Goal: Task Accomplishment & Management: Use online tool/utility

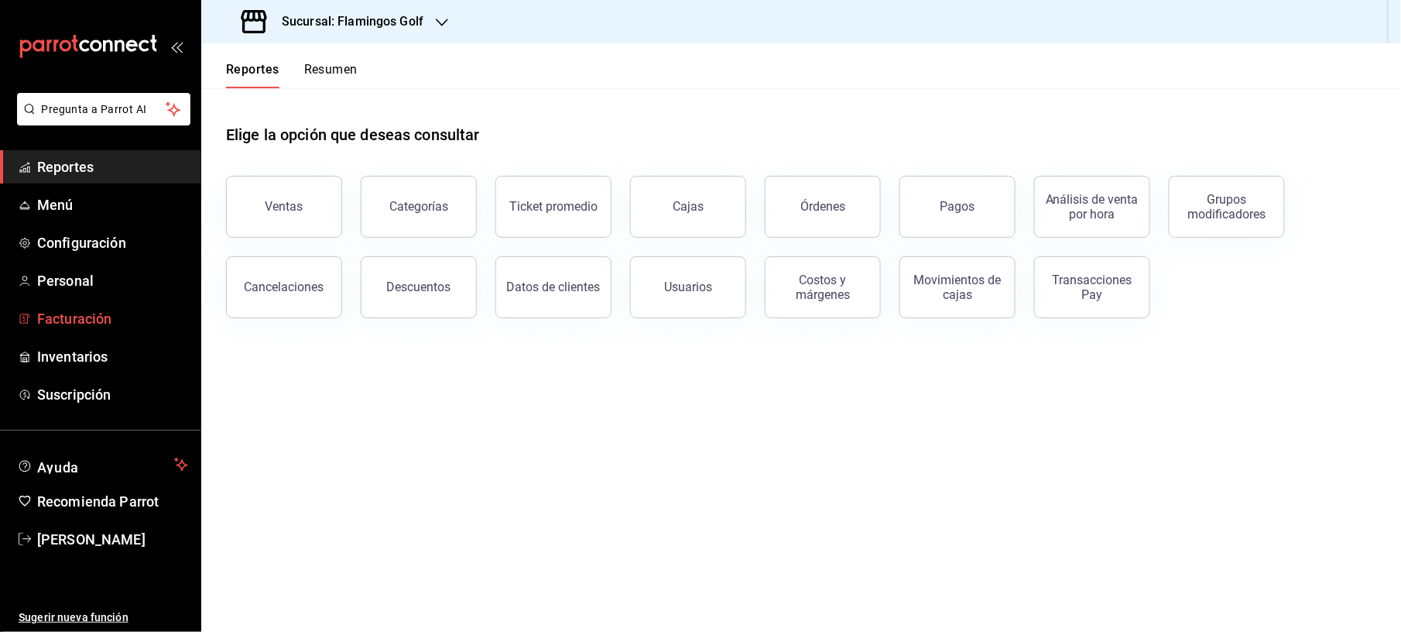
click at [78, 310] on span "Facturación" at bounding box center [112, 318] width 151 height 21
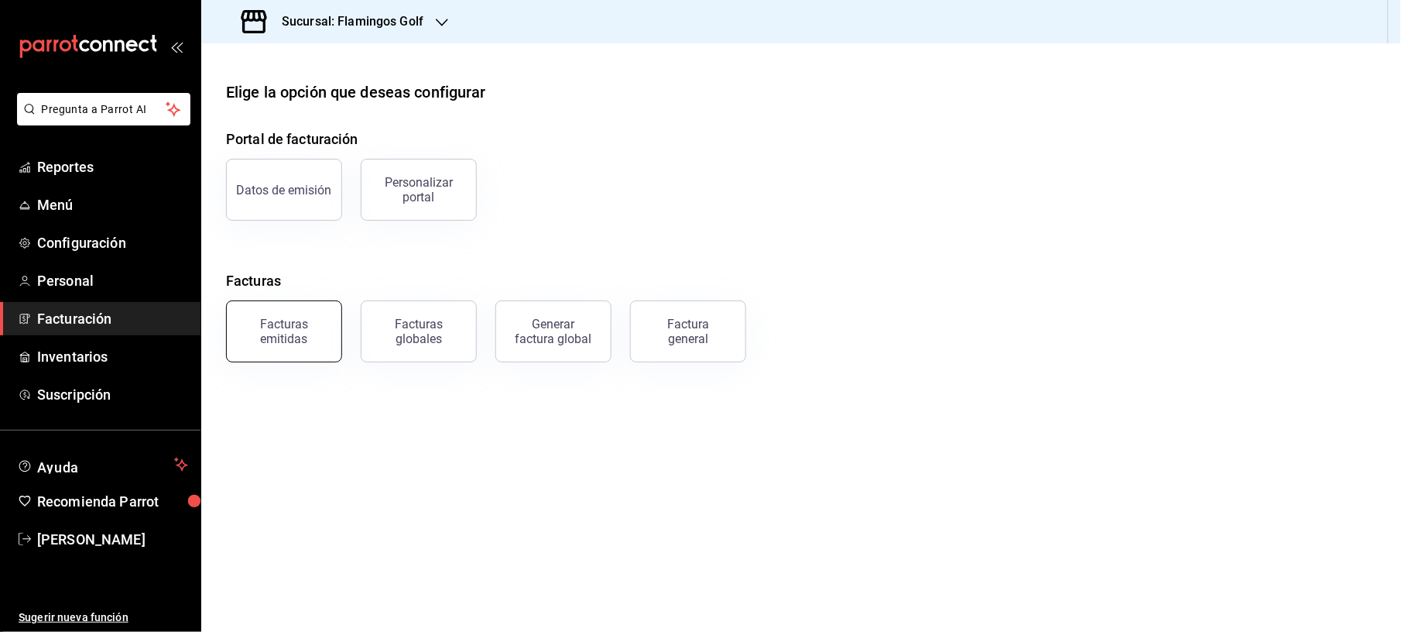
click at [295, 326] on div "Facturas emitidas" at bounding box center [284, 331] width 96 height 29
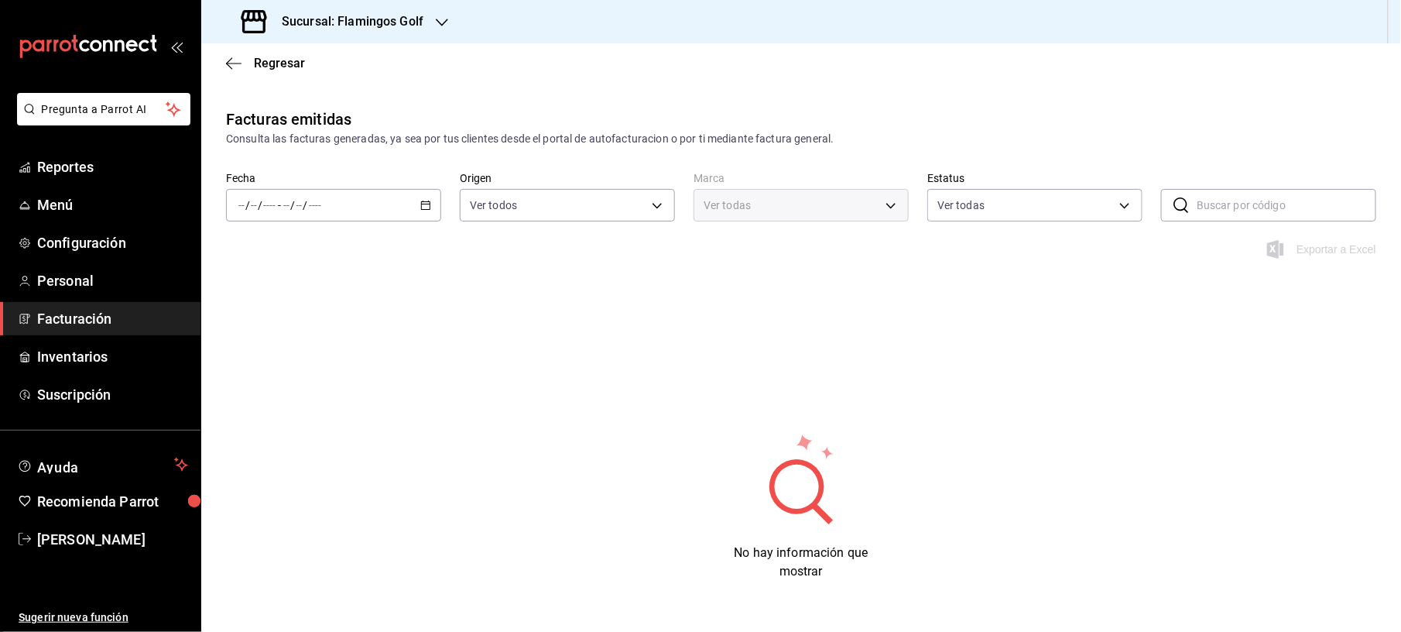
click at [313, 212] on div "/ / - / /" at bounding box center [333, 205] width 215 height 33
type input "fcb6ad62-2d7c-4c8d-a7b9-f3ea60482d45"
click at [264, 354] on span "Mes actual" at bounding box center [299, 356] width 120 height 16
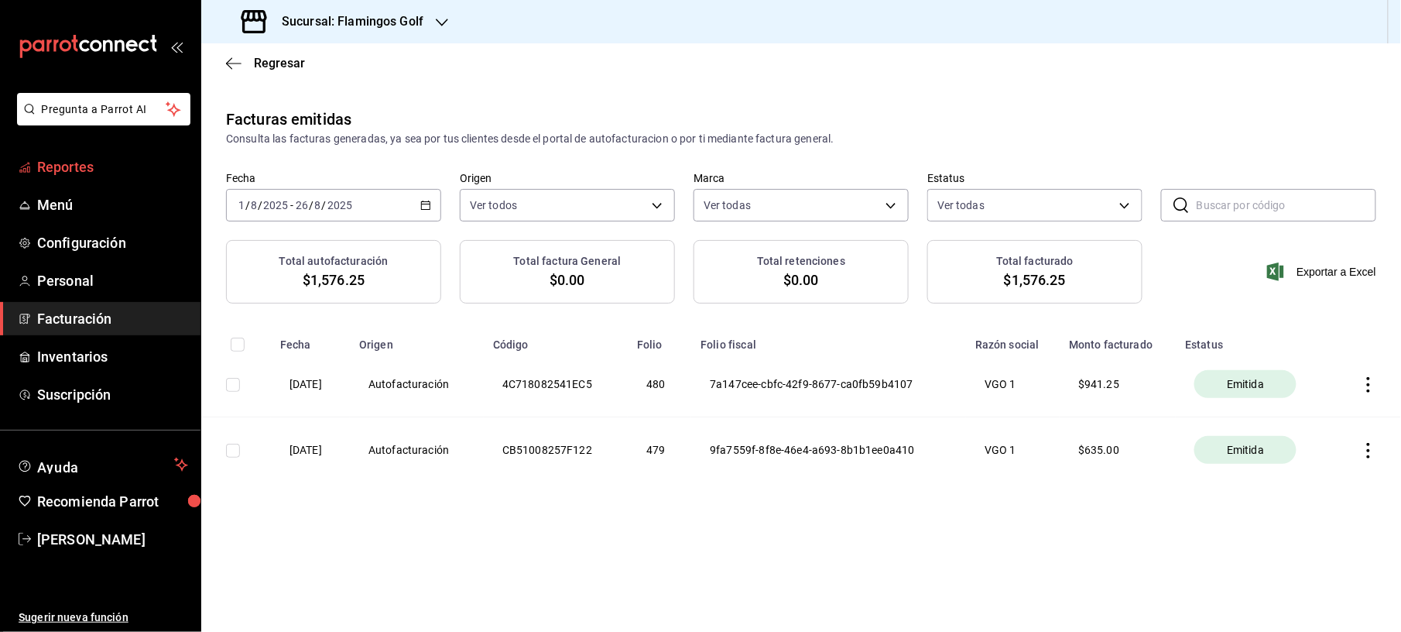
click at [50, 172] on span "Reportes" at bounding box center [112, 166] width 151 height 21
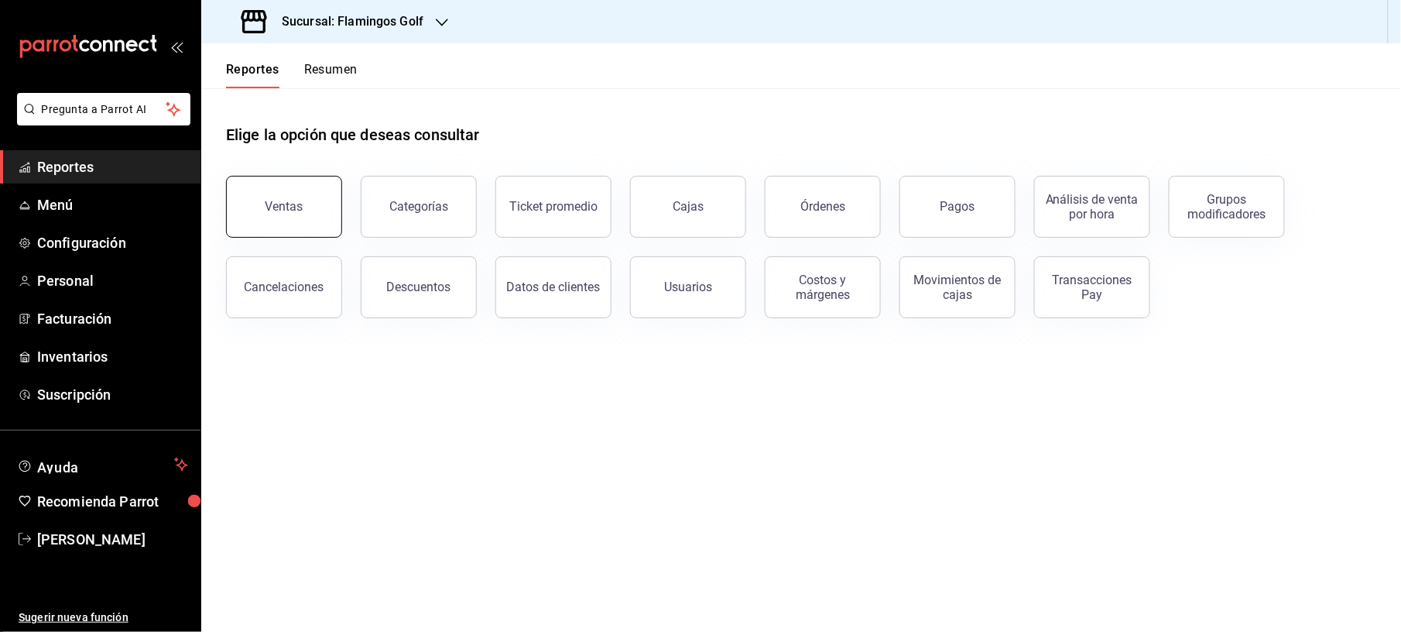
click at [291, 203] on div "Ventas" at bounding box center [284, 206] width 38 height 15
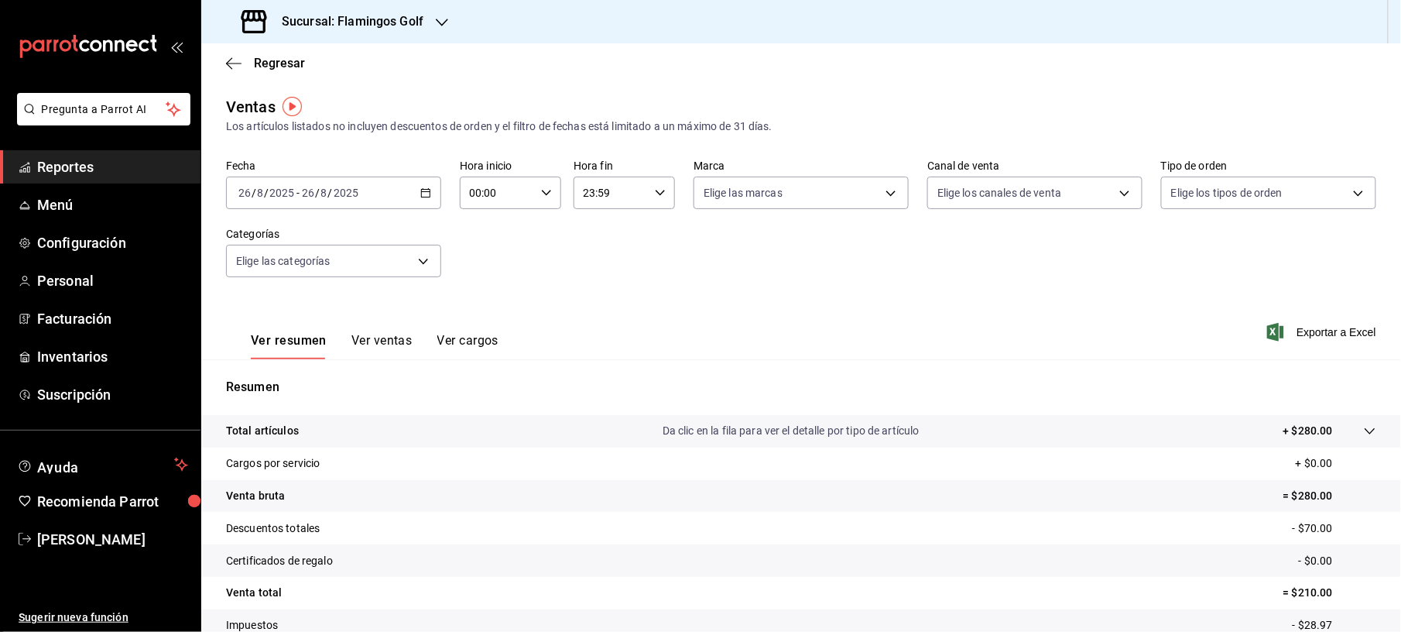
click at [426, 189] on \(Stroke\) "button" at bounding box center [425, 193] width 9 height 9
click at [297, 271] on span "Ayer" at bounding box center [299, 274] width 120 height 16
click at [1310, 334] on span "Exportar a Excel" at bounding box center [1323, 332] width 106 height 19
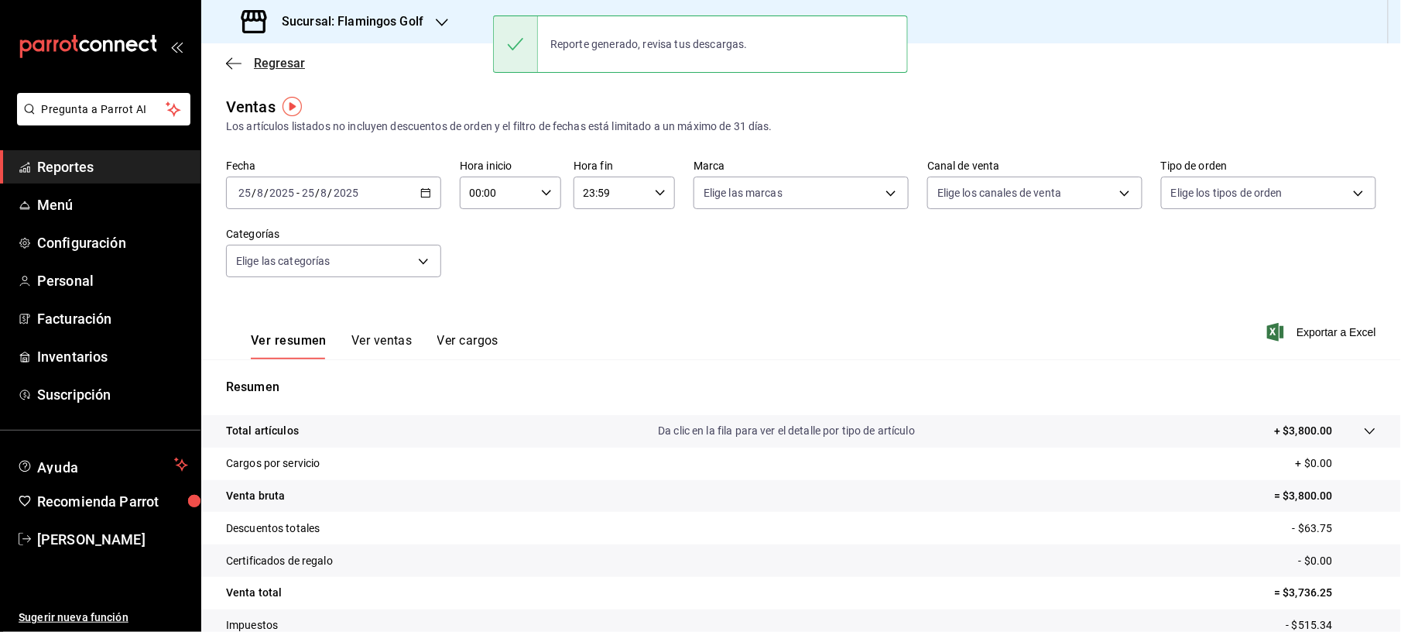
click at [270, 59] on span "Regresar" at bounding box center [279, 63] width 51 height 15
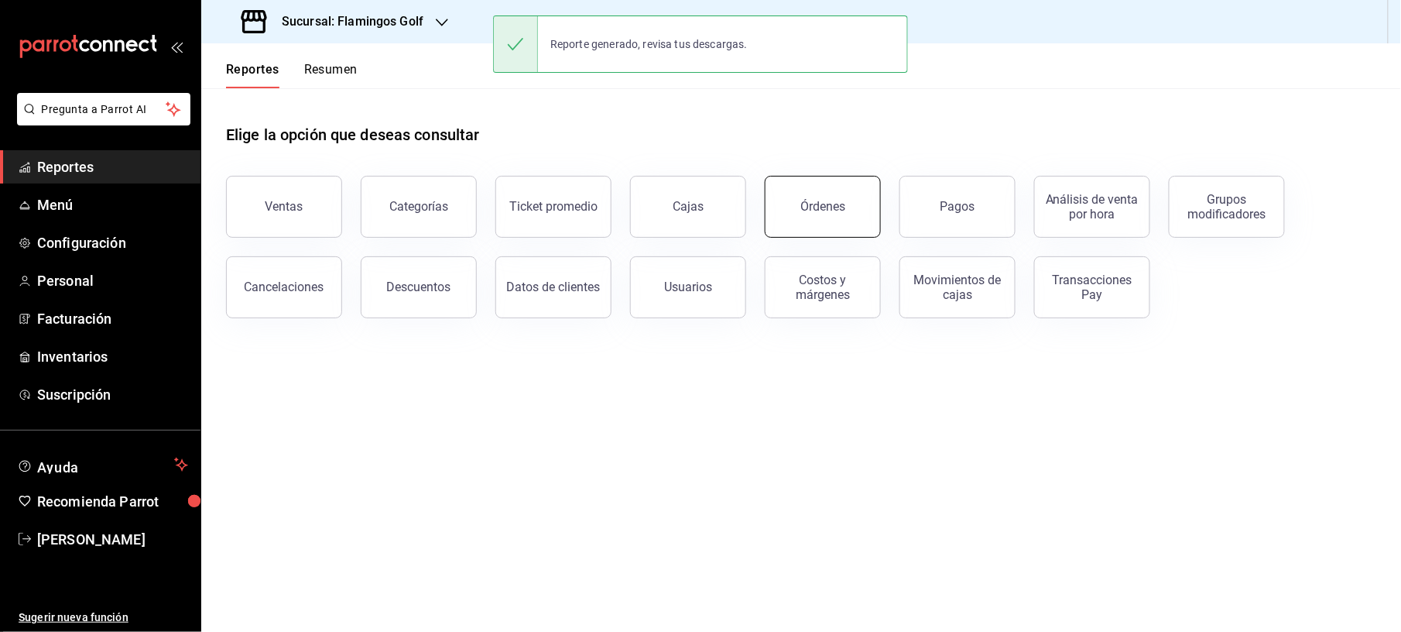
click at [834, 187] on button "Órdenes" at bounding box center [823, 207] width 116 height 62
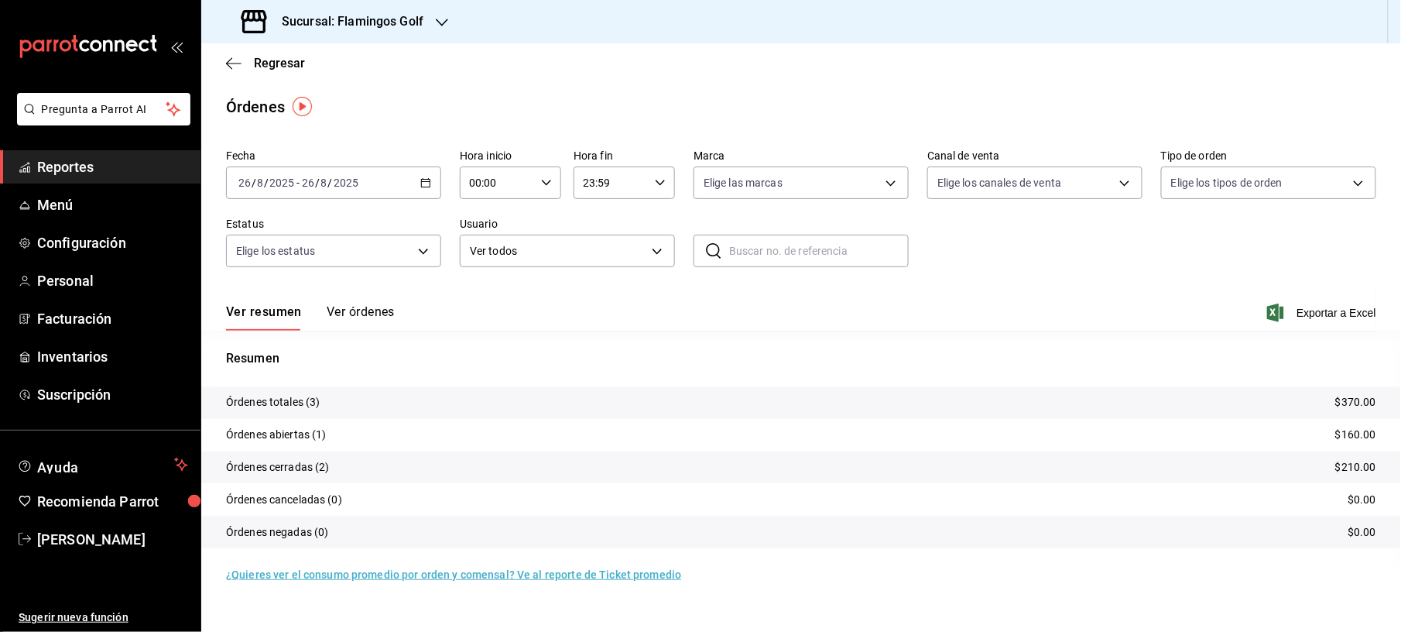
click at [360, 190] on div "2025-08-26 26 / 8 / 2025 - 2025-08-26 26 / 8 / 2025" at bounding box center [333, 182] width 215 height 33
click at [283, 266] on span "Ayer" at bounding box center [299, 264] width 120 height 16
click at [1320, 317] on span "Exportar a Excel" at bounding box center [1323, 312] width 106 height 19
click at [1313, 310] on span "Exportar a Excel" at bounding box center [1323, 312] width 106 height 19
